Goal: Task Accomplishment & Management: Manage account settings

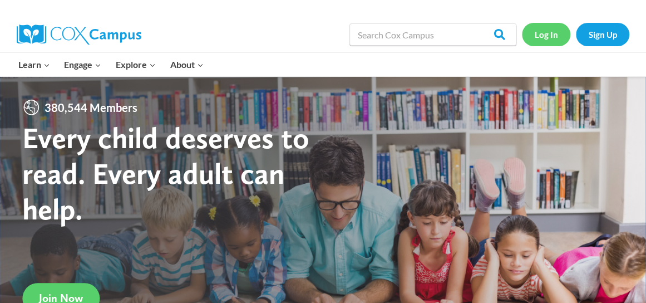
click at [548, 38] on link "Log In" at bounding box center [546, 34] width 48 height 23
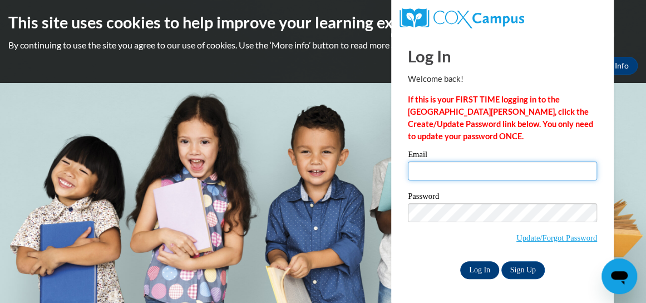
type input "[PERSON_NAME][EMAIL_ADDRESS][PERSON_NAME][DOMAIN_NAME]"
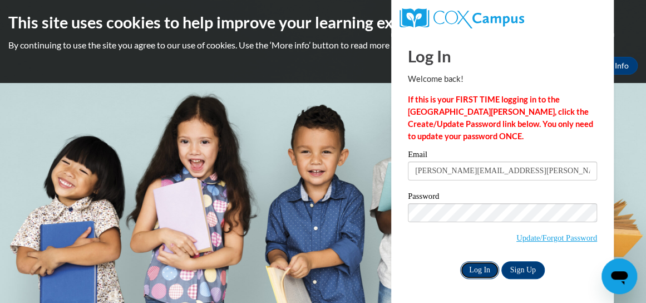
click at [483, 268] on input "Log In" at bounding box center [479, 270] width 39 height 18
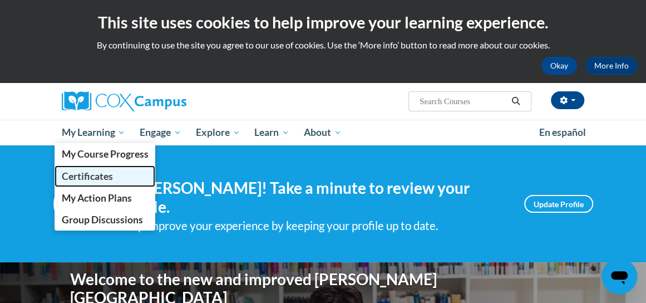
click at [77, 182] on link "Certificates" at bounding box center [105, 176] width 101 height 22
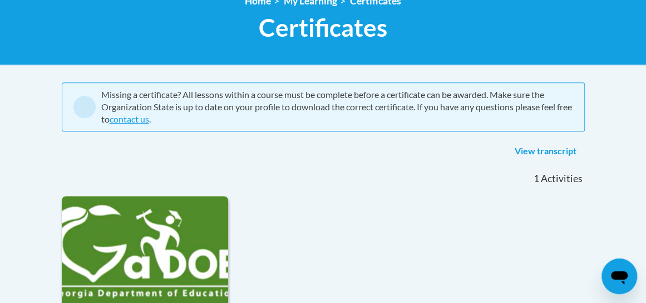
scroll to position [111, 0]
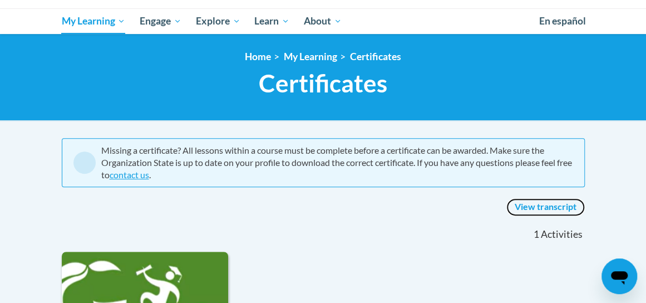
click at [539, 208] on link "View transcript" at bounding box center [545, 207] width 78 height 18
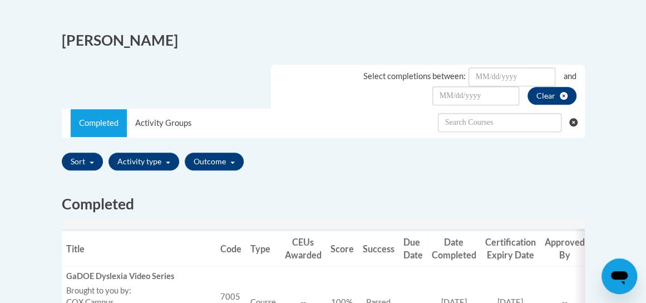
scroll to position [167, 0]
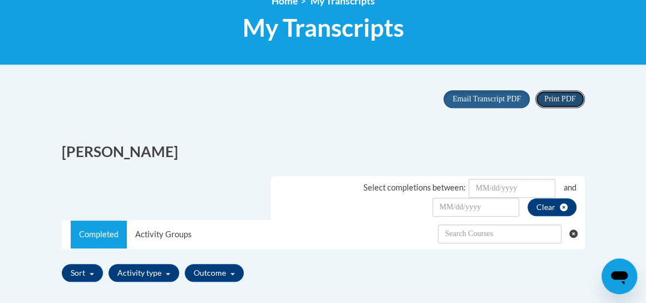
click at [549, 101] on span "Print PDF" at bounding box center [559, 99] width 31 height 8
